Goal: Find specific page/section: Find specific page/section

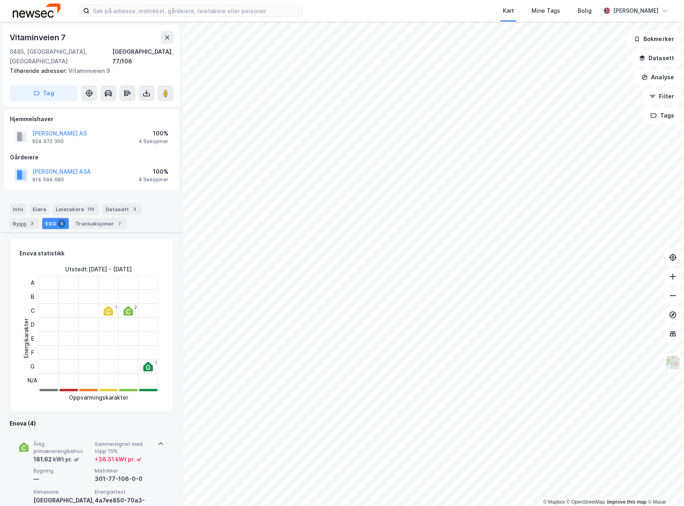
scroll to position [199, 0]
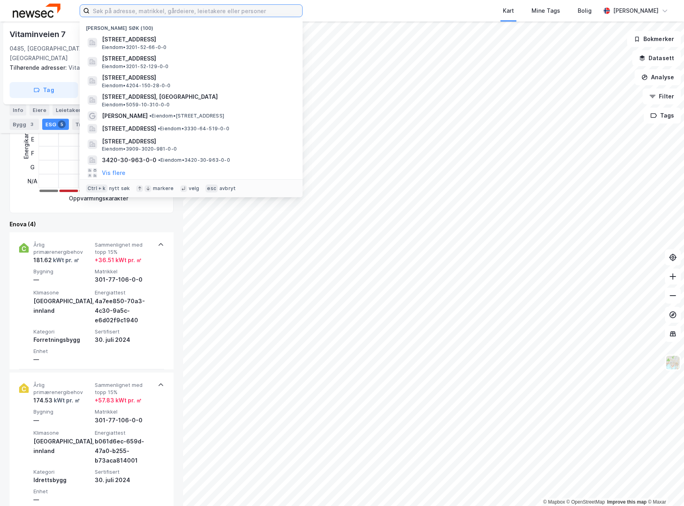
click at [132, 11] on input at bounding box center [196, 11] width 213 height 12
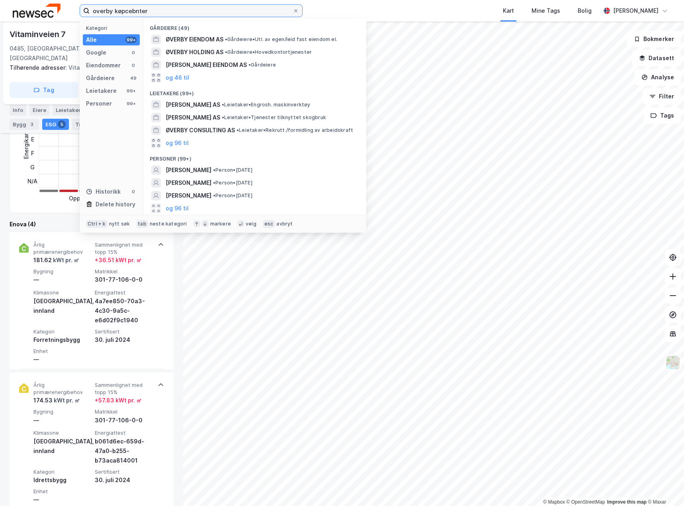
drag, startPoint x: 163, startPoint y: 8, endPoint x: 42, endPoint y: 14, distance: 121.6
click at [42, 14] on div "overby køpcebnter Kategori Alle 99+ Google 0 Eiendommer 0 Gårdeiere 49 Leietake…" at bounding box center [342, 10] width 684 height 21
paste input "Överby Köpce"
type input "Överby Köpcenter"
click at [298, 10] on icon at bounding box center [295, 10] width 5 height 5
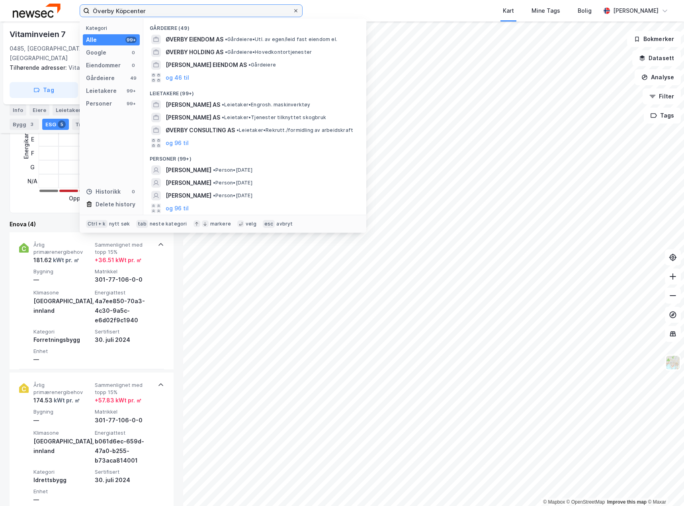
click at [293, 10] on input "Överby Köpcenter" at bounding box center [191, 11] width 203 height 12
